Goal: Navigation & Orientation: Find specific page/section

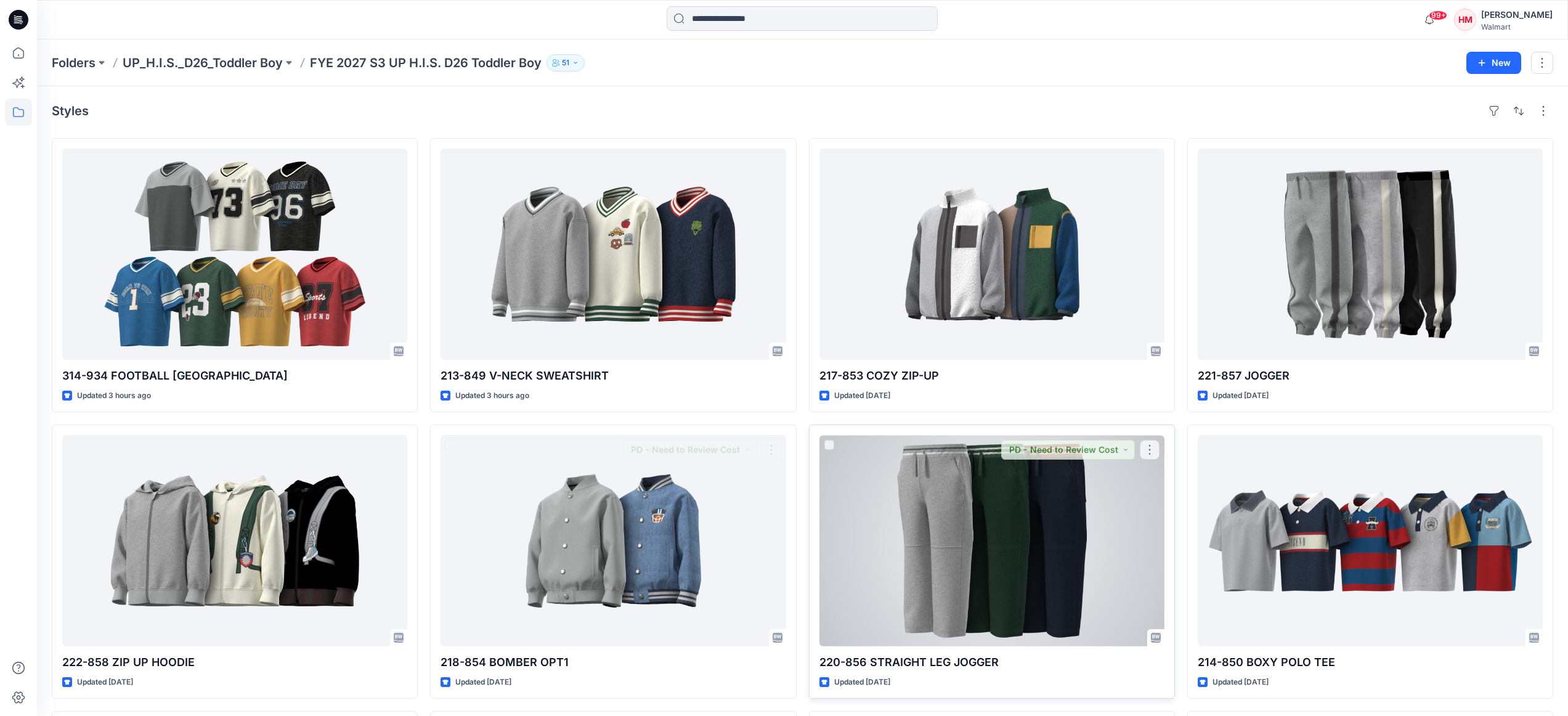
scroll to position [234, 0]
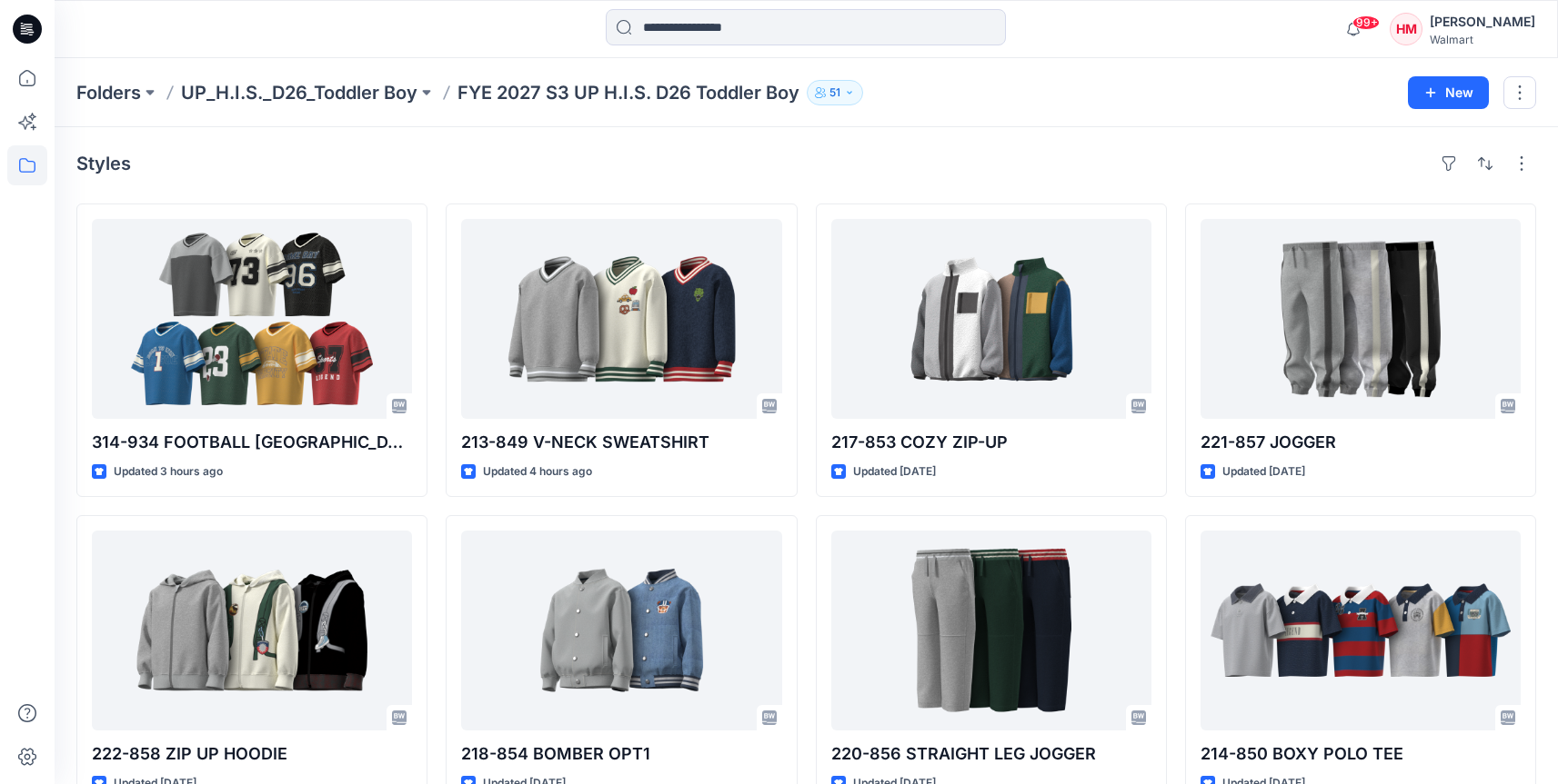
click at [611, 149] on div "Styles" at bounding box center [805, 163] width 1459 height 29
click at [609, 152] on div "Styles" at bounding box center [805, 163] width 1459 height 29
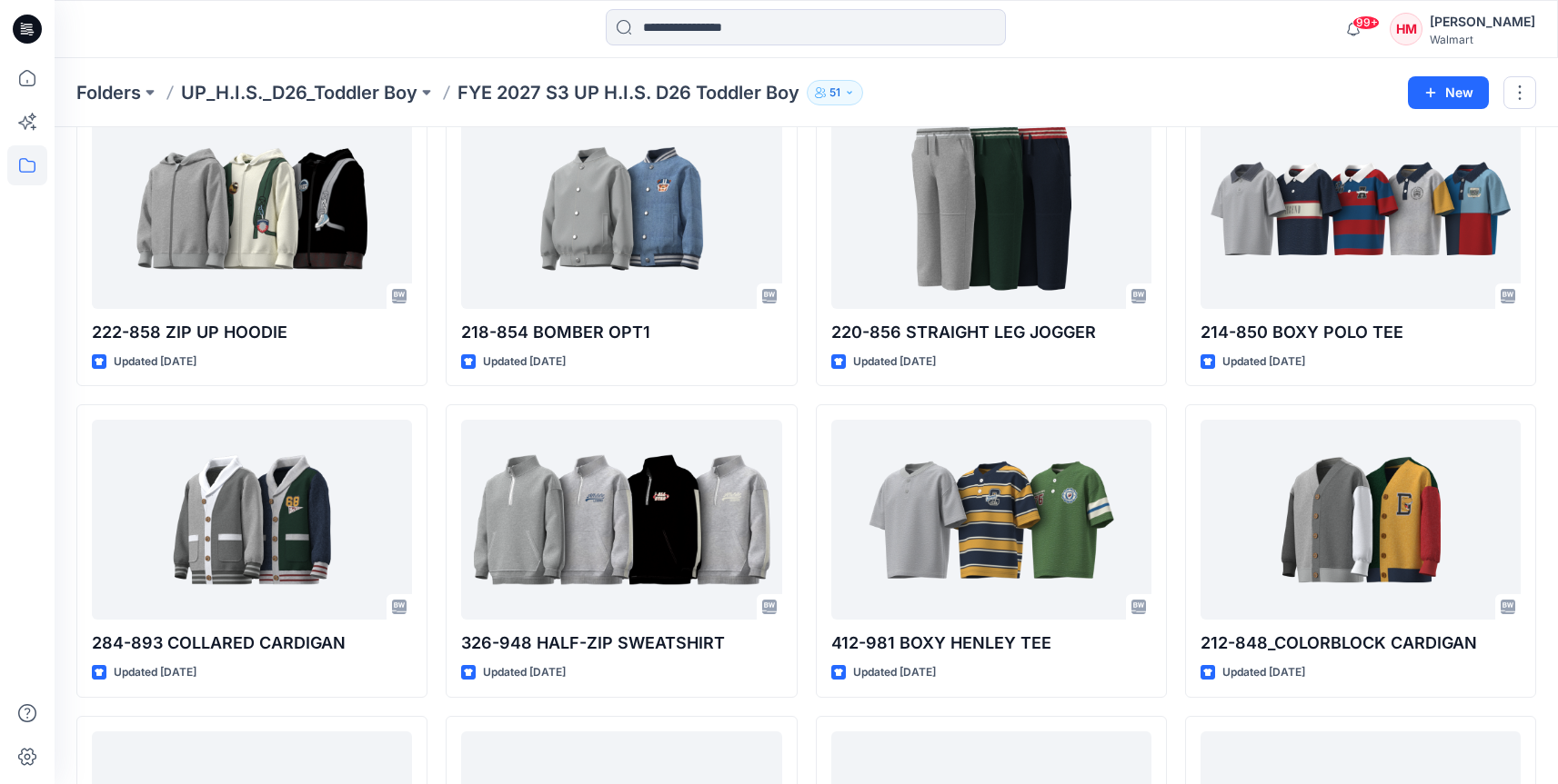
scroll to position [442, 0]
